Goal: Task Accomplishment & Management: Complete application form

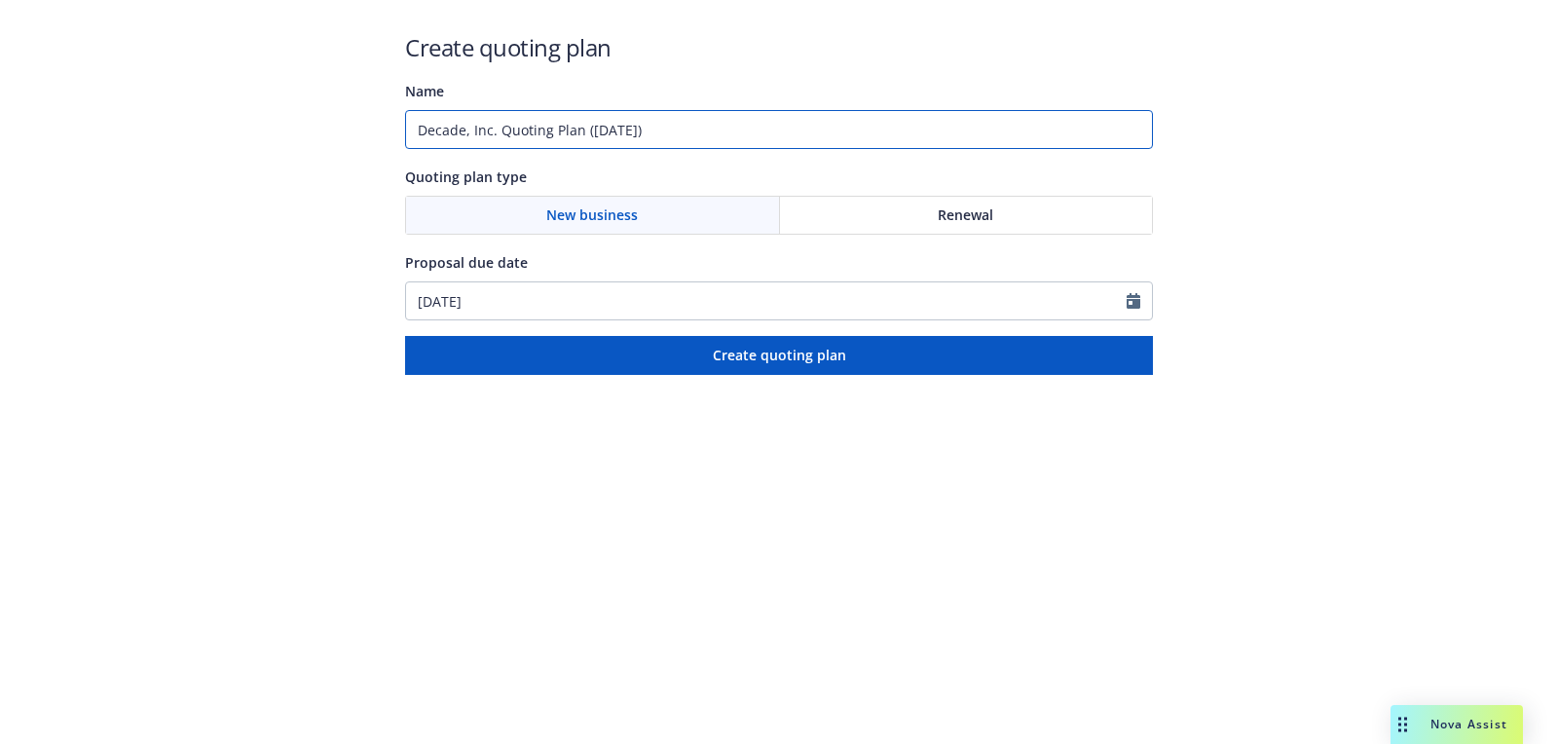
click at [796, 123] on input "Decade, Inc. Quoting Plan ([DATE])" at bounding box center [779, 129] width 748 height 39
type input "[DATE]"
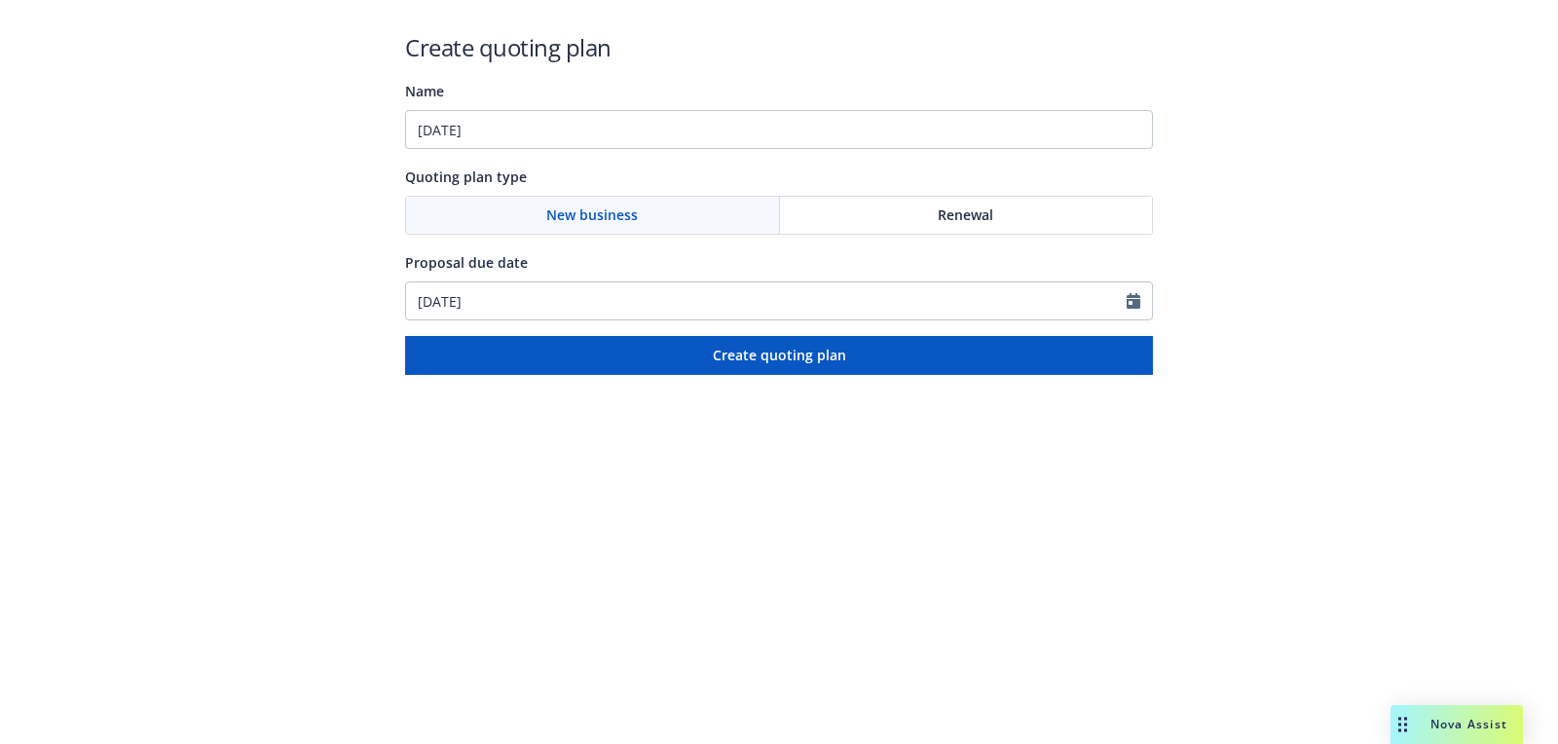
click at [622, 324] on div "Create quoting plan Name [DATE] Quoting plan type New business Renewal Proposal…" at bounding box center [779, 203] width 748 height 344
click at [622, 315] on input "[DATE]" at bounding box center [766, 300] width 721 height 37
select select "9"
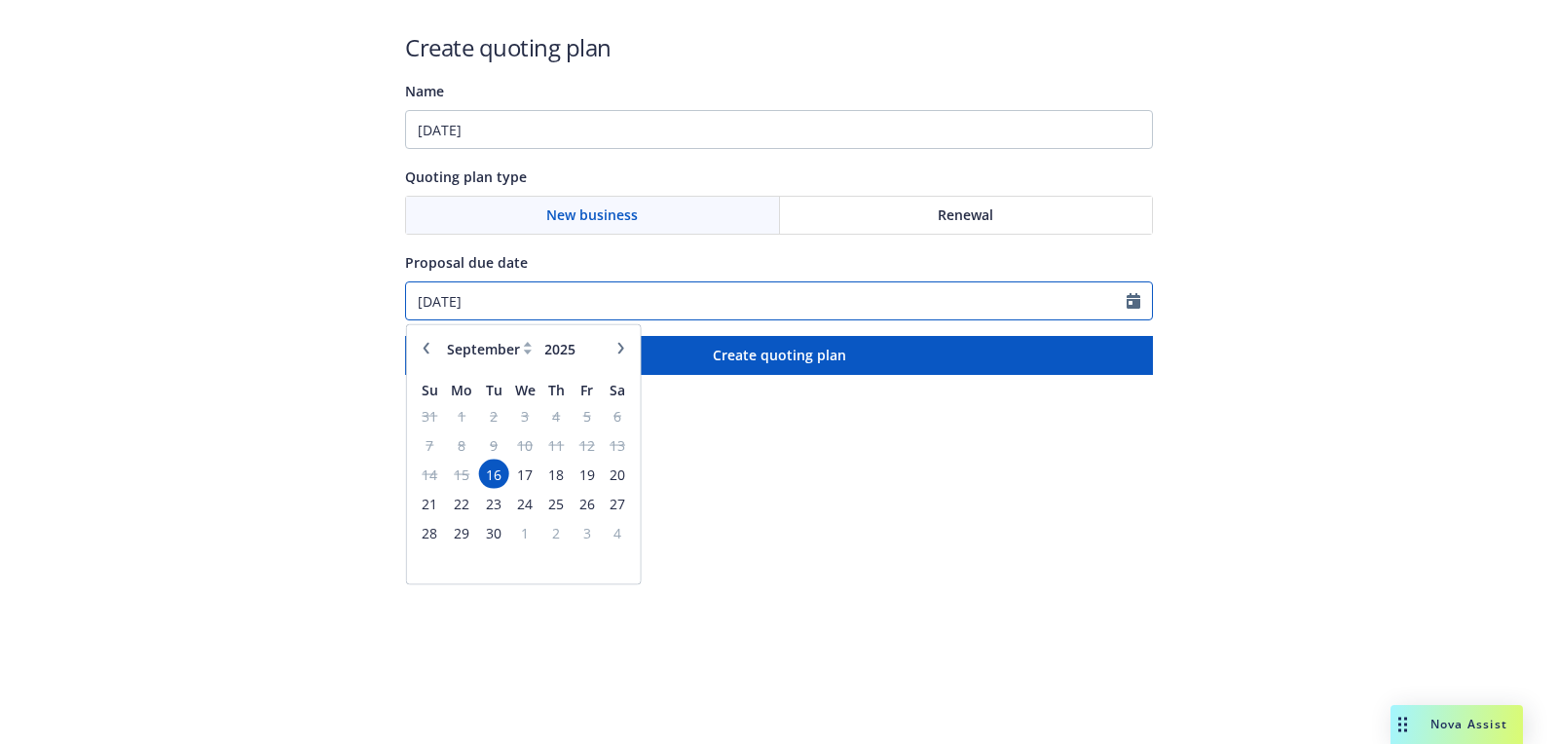
paste input "9"
type input "[DATE]"
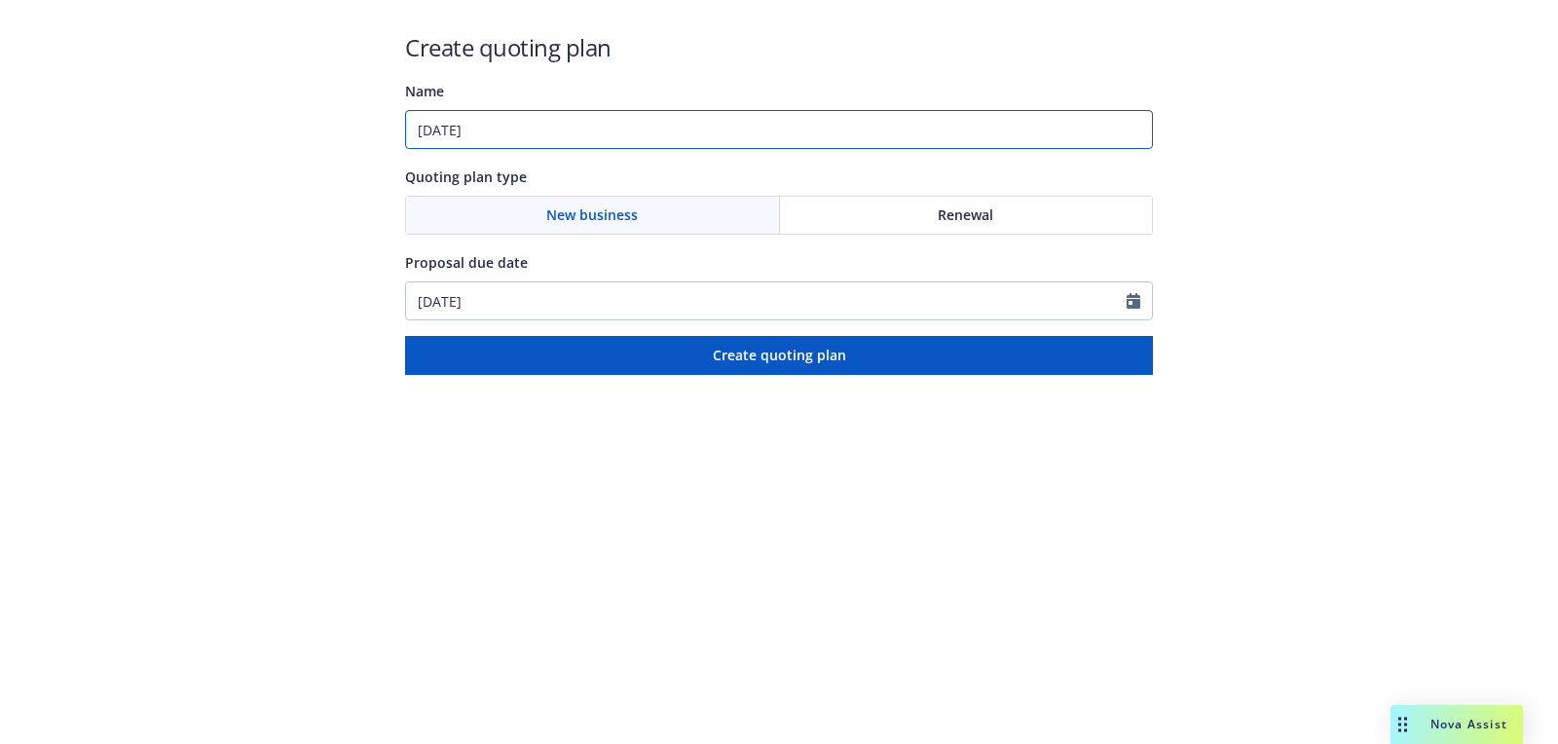
click at [654, 142] on input "[DATE]" at bounding box center [779, 129] width 748 height 39
click at [537, 137] on input "[DATE]: DIrectors and Officers" at bounding box center [779, 129] width 748 height 39
click at [704, 147] on input "[DATE]: Directors and Officers" at bounding box center [779, 129] width 748 height 39
type input "[DATE]: Directors and Officers"
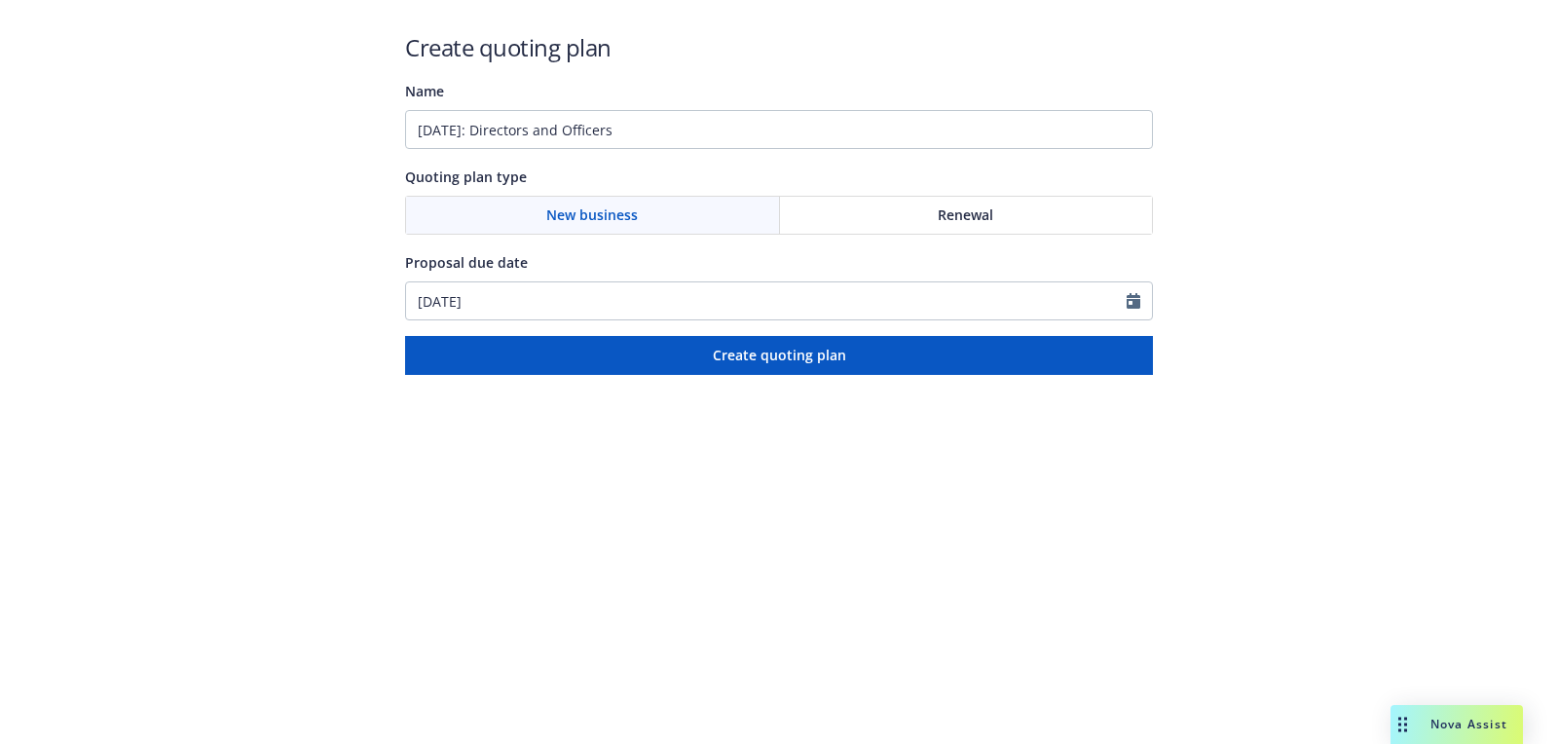
click at [688, 375] on html "Create quoting plan Name [DATE]: Directors and Officers Quoting plan type New b…" at bounding box center [779, 187] width 1558 height 375
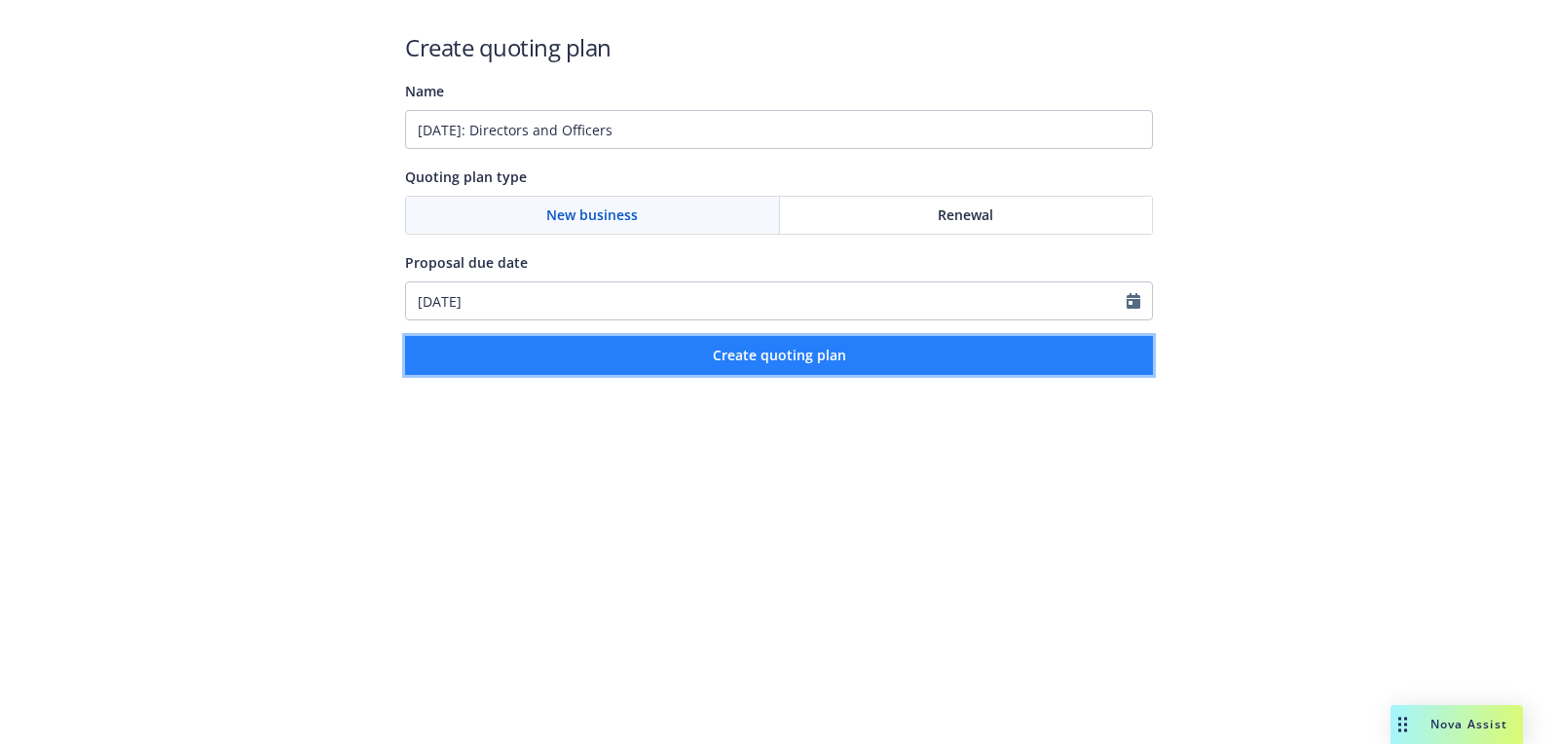
click at [718, 342] on button "Create quoting plan" at bounding box center [779, 355] width 748 height 39
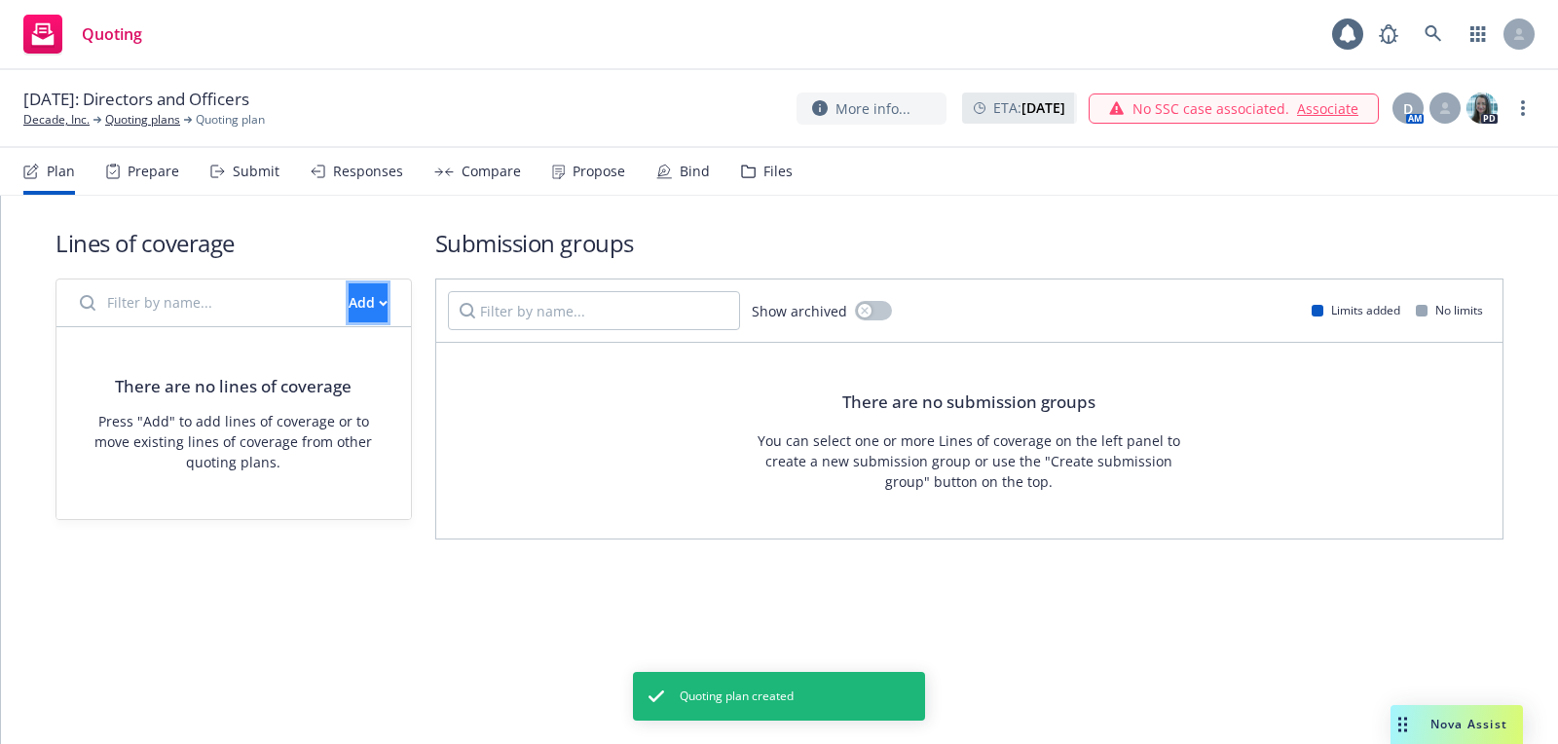
click at [369, 293] on button "Add" at bounding box center [368, 302] width 39 height 39
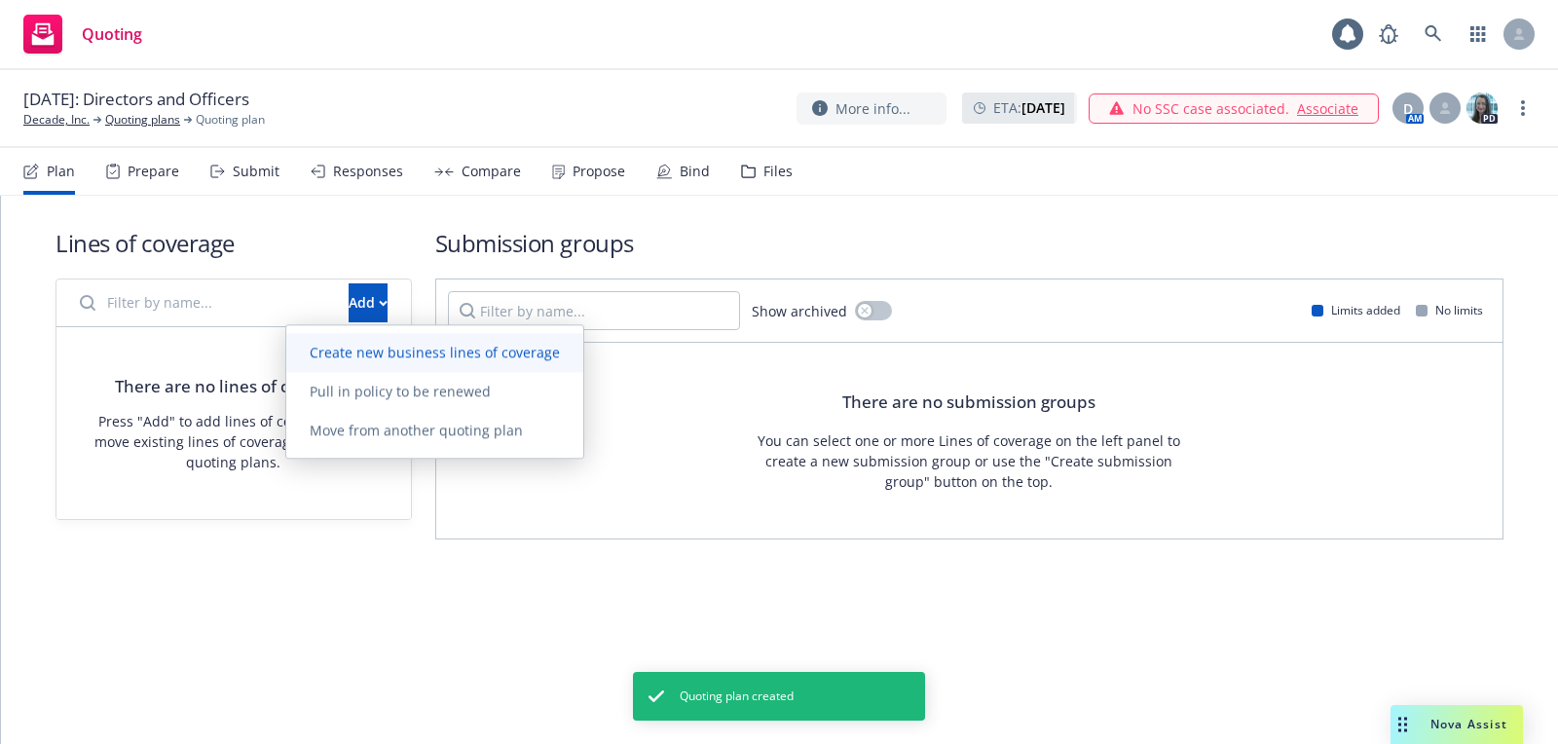
click at [370, 339] on link "Create new business lines of coverage" at bounding box center [434, 352] width 297 height 39
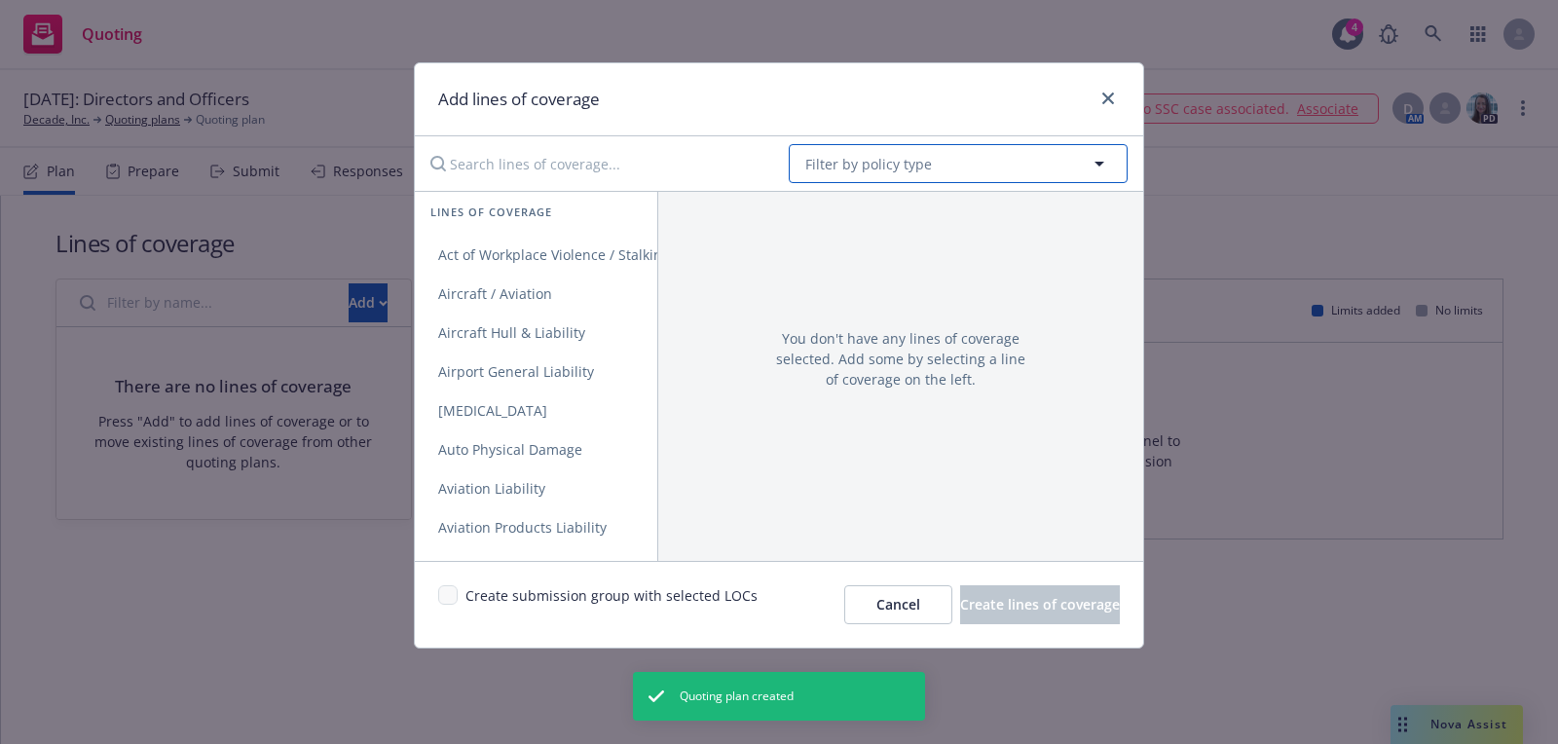
click at [960, 169] on button "Filter by policy type" at bounding box center [958, 163] width 339 height 39
type input "direct"
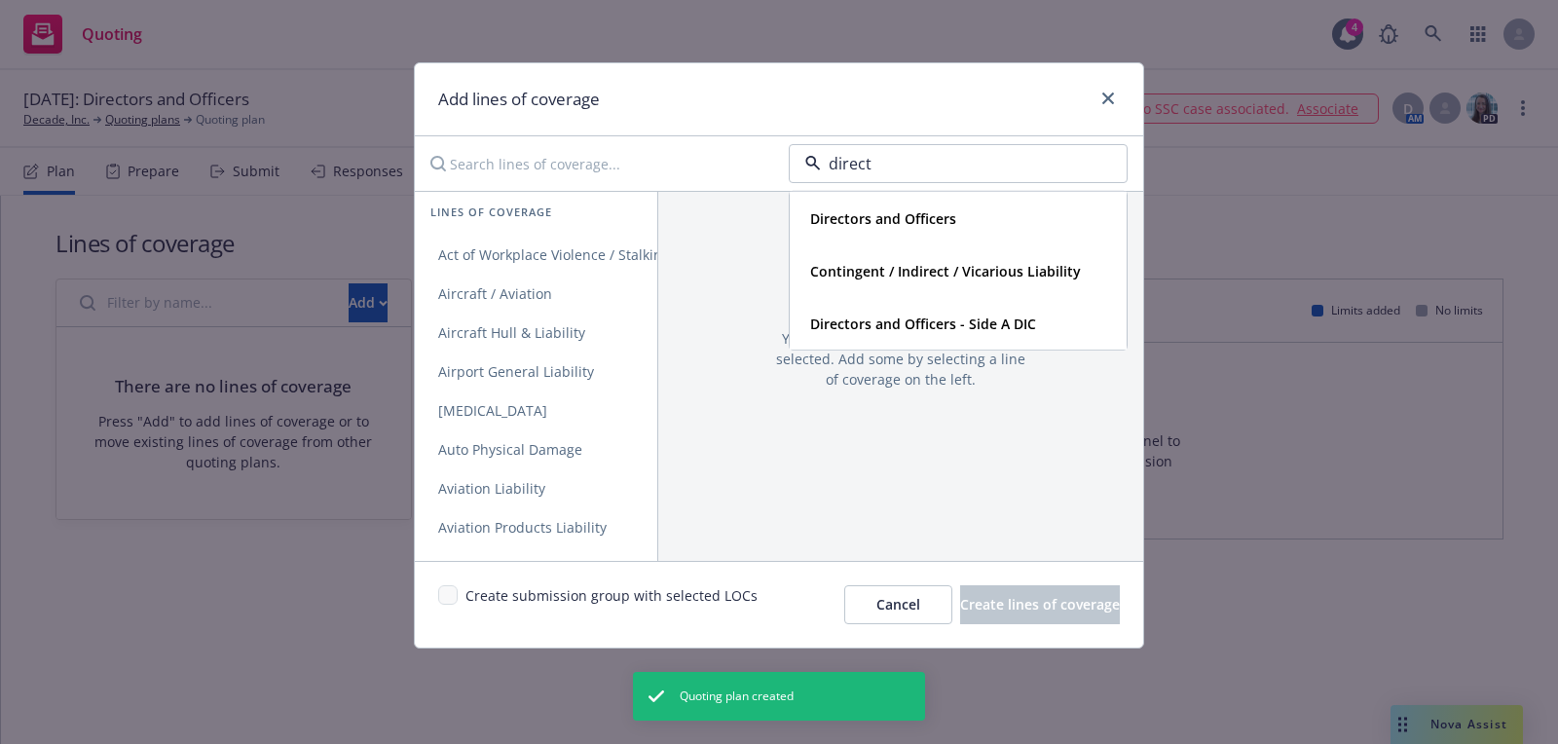
click at [930, 222] on strong "Directors and Officers" at bounding box center [883, 218] width 146 height 19
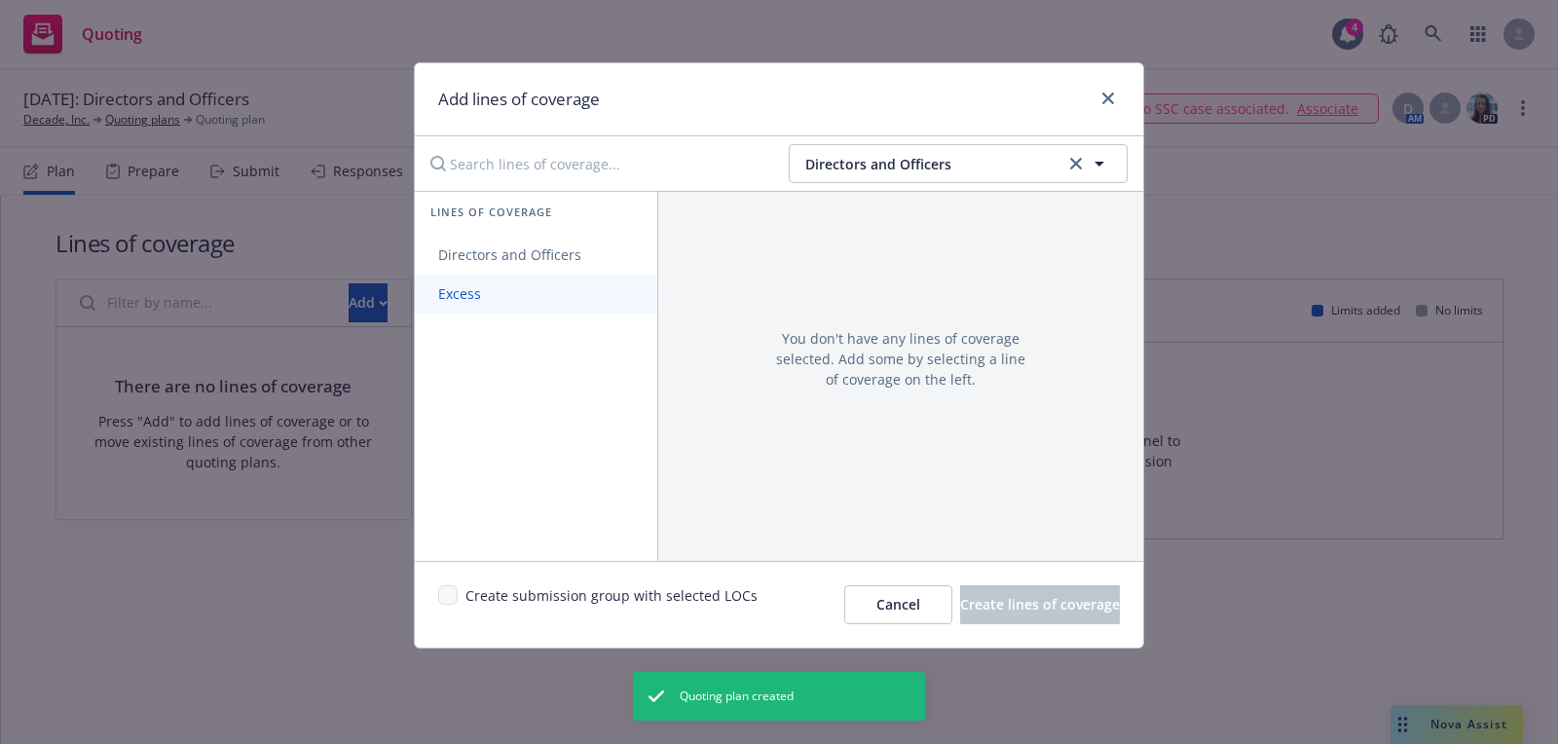
drag, startPoint x: 563, startPoint y: 246, endPoint x: 562, endPoint y: 284, distance: 38.0
click at [562, 246] on span "Directors and Officers" at bounding box center [510, 254] width 190 height 19
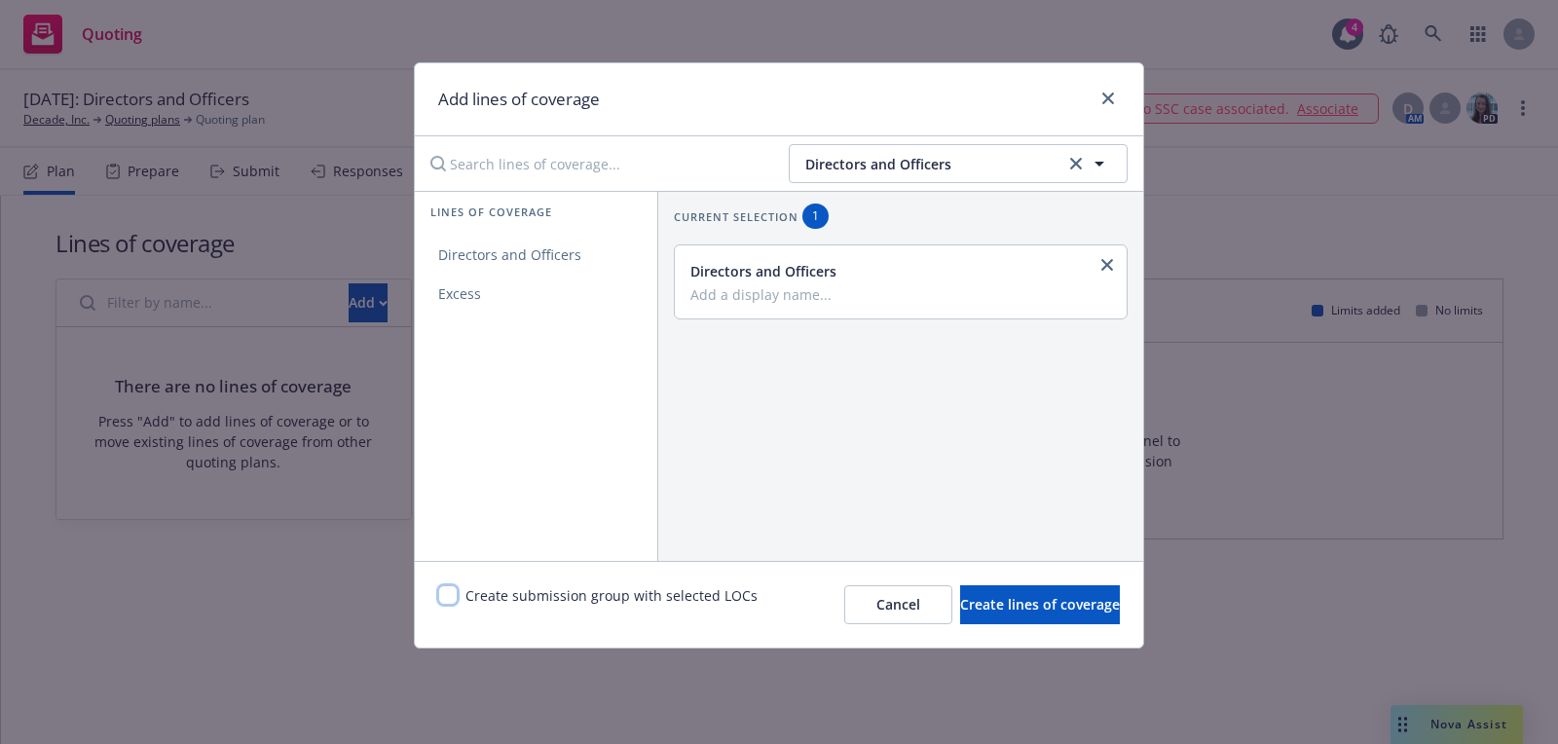
click at [448, 596] on input "checkbox" at bounding box center [447, 594] width 19 height 19
checkbox input "true"
click at [998, 604] on span "Create lines of coverage" at bounding box center [1040, 604] width 160 height 19
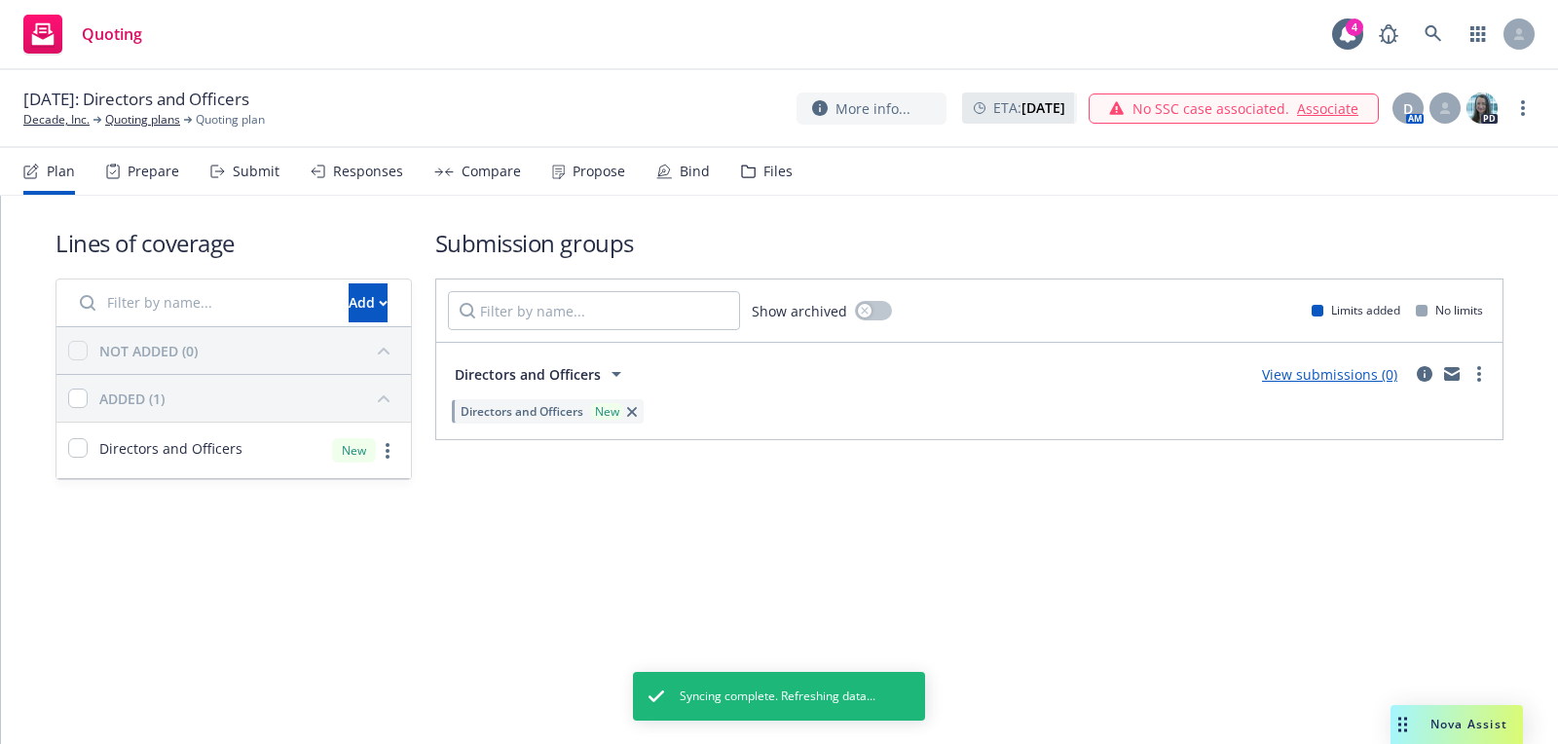
click at [73, 129] on div "[DATE]: Directors and Officers Decade, Inc. Quoting plans Quoting plan More inf…" at bounding box center [779, 109] width 1558 height 78
click at [73, 124] on link "Decade, Inc." at bounding box center [56, 120] width 66 height 18
